Goal: Task Accomplishment & Management: Complete application form

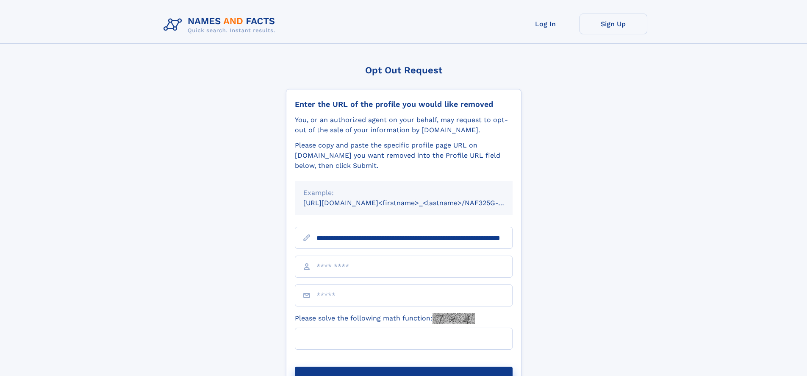
scroll to position [0, 83]
type input "**********"
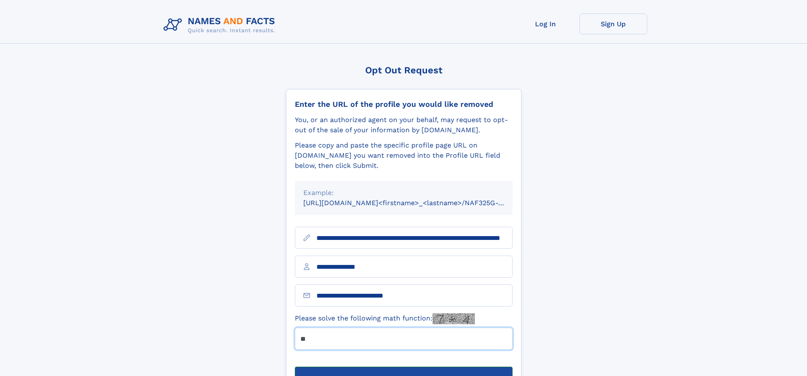
type input "**"
click at [403, 367] on button "Submit Opt Out Request" at bounding box center [404, 380] width 218 height 27
